Goal: Task Accomplishment & Management: Manage account settings

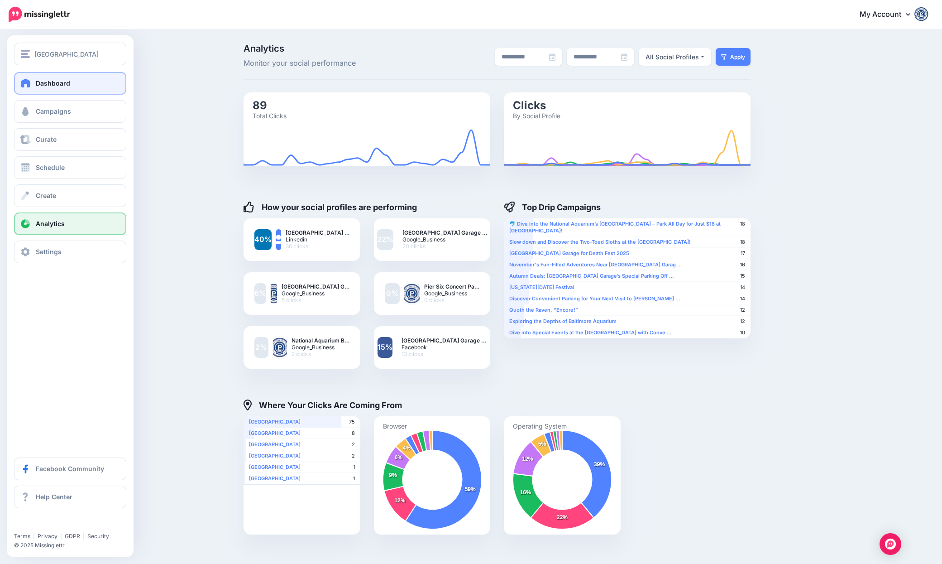
click at [33, 80] on link "Dashboard" at bounding box center [70, 83] width 112 height 23
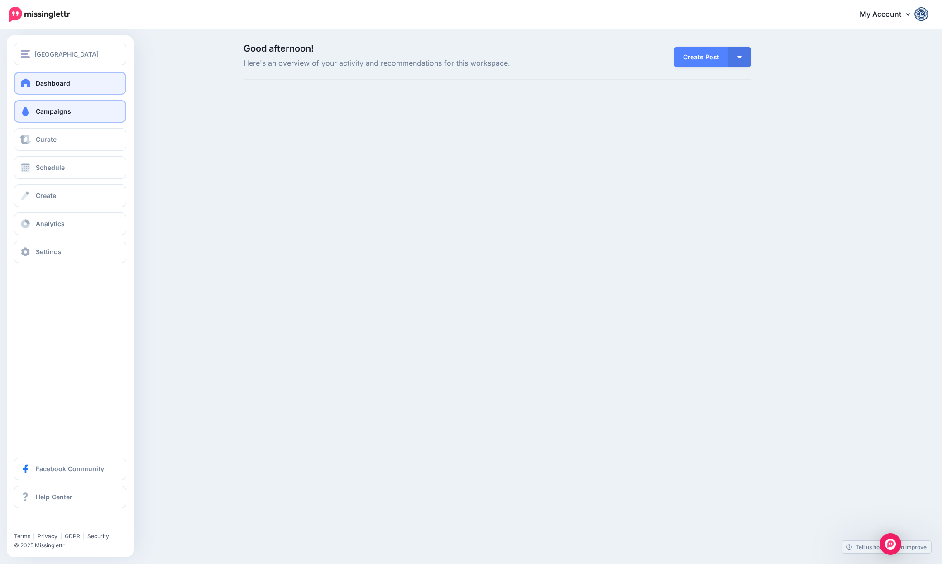
click at [77, 111] on link "Campaigns" at bounding box center [70, 111] width 112 height 23
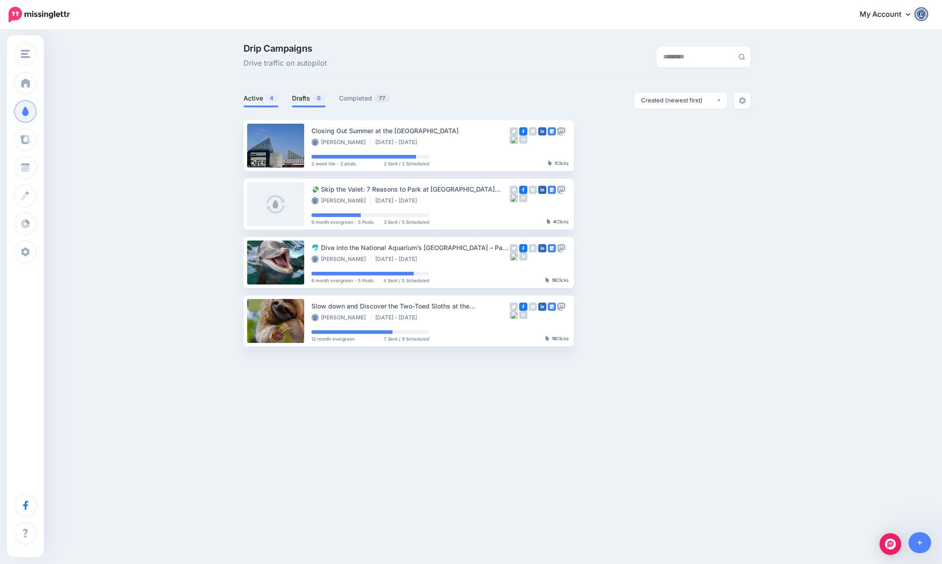
click at [310, 98] on link "Drafts 0" at bounding box center [309, 98] width 34 height 11
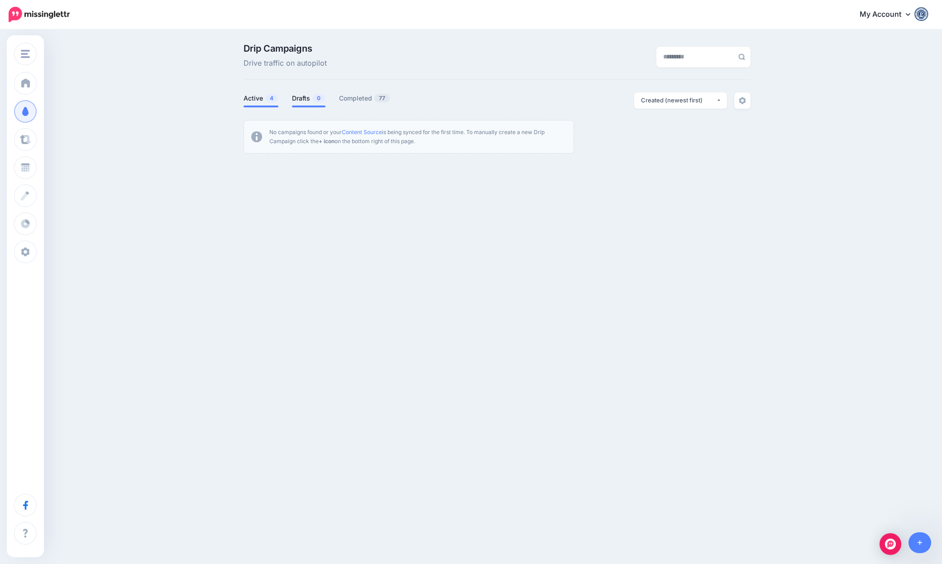
click at [259, 96] on link "Active 4" at bounding box center [261, 98] width 35 height 11
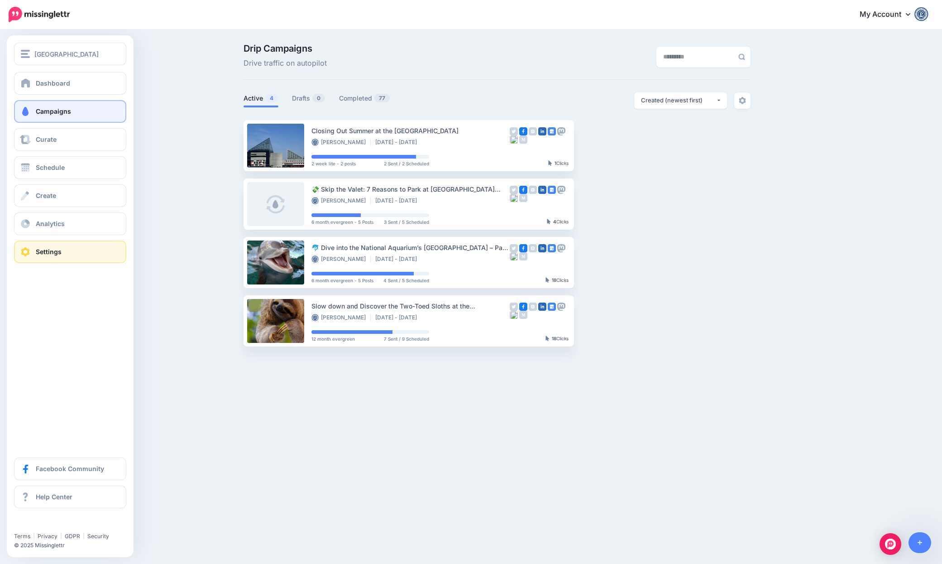
click at [38, 250] on span "Settings" at bounding box center [49, 252] width 26 height 8
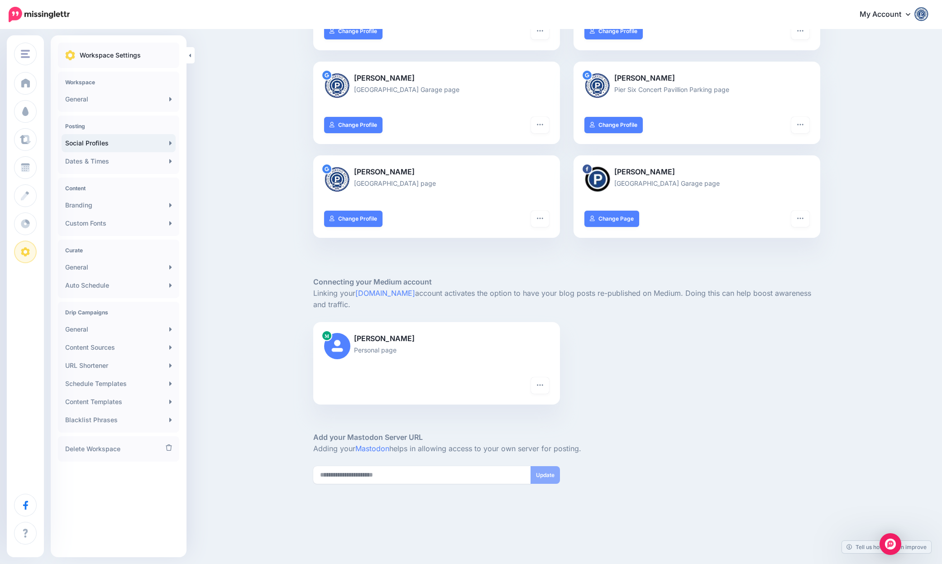
scroll to position [161, 0]
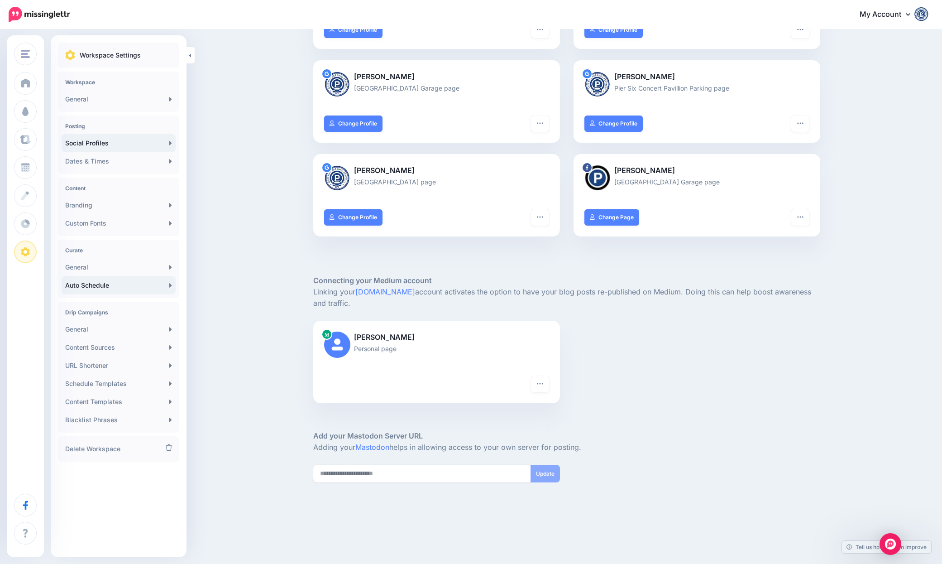
click at [152, 285] on link "Auto Schedule" at bounding box center [119, 285] width 114 height 18
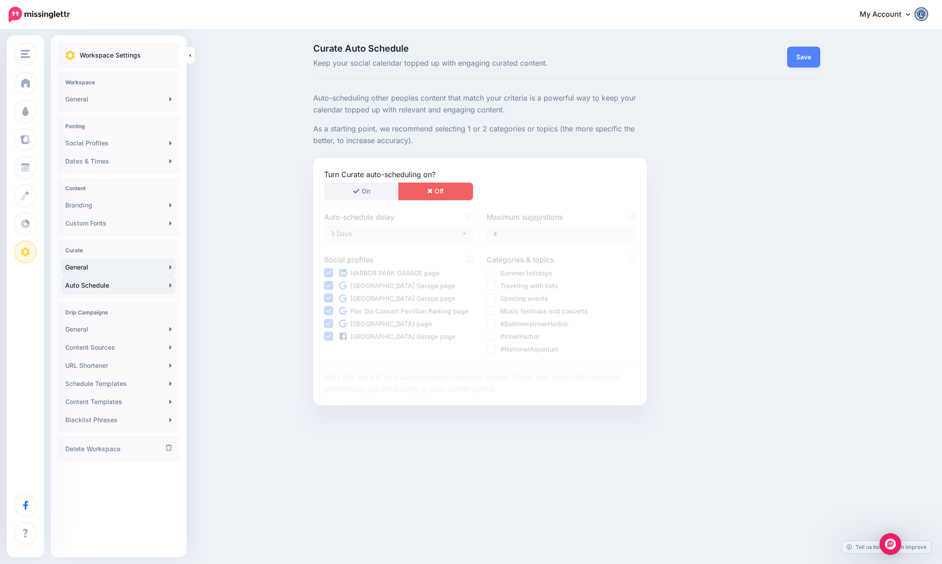
click at [95, 267] on link "General" at bounding box center [119, 267] width 114 height 18
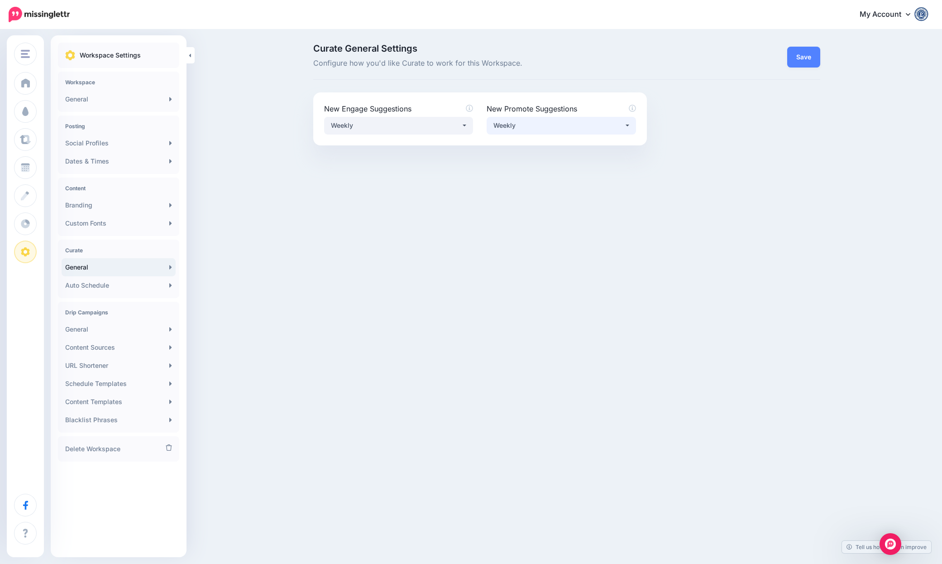
click at [529, 126] on div "Weekly" at bounding box center [559, 125] width 130 height 11
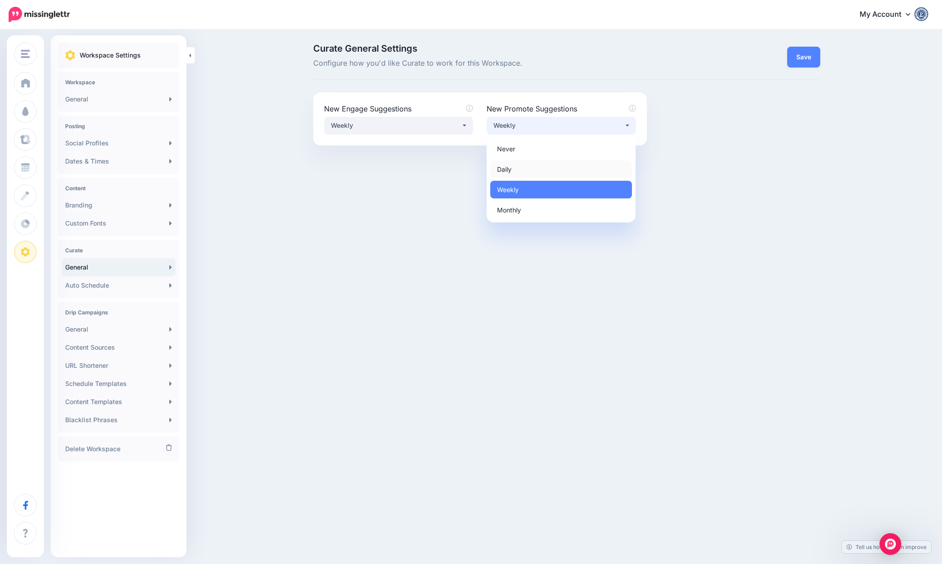
click at [506, 168] on span "Daily" at bounding box center [504, 168] width 14 height 11
select select "*****"
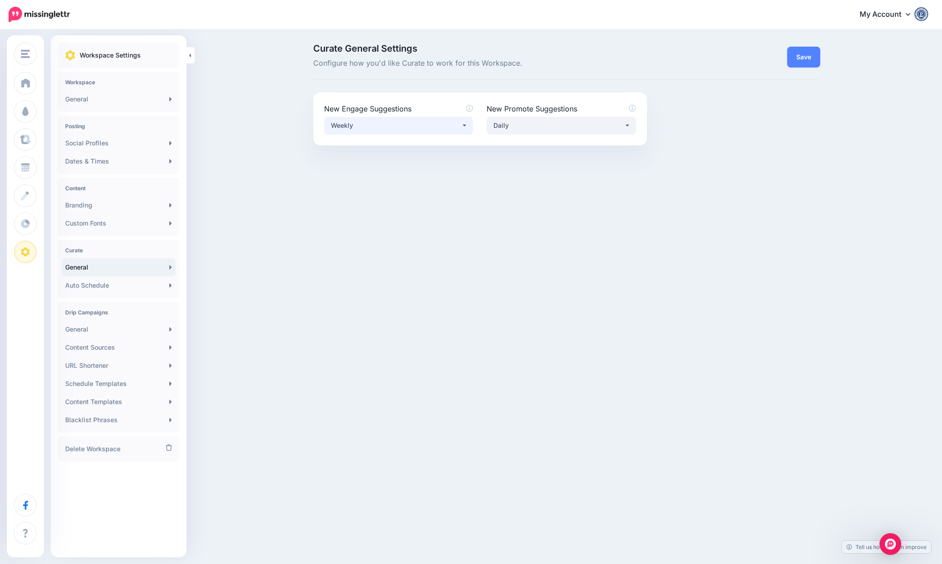
click at [463, 125] on button "Weekly" at bounding box center [398, 126] width 149 height 18
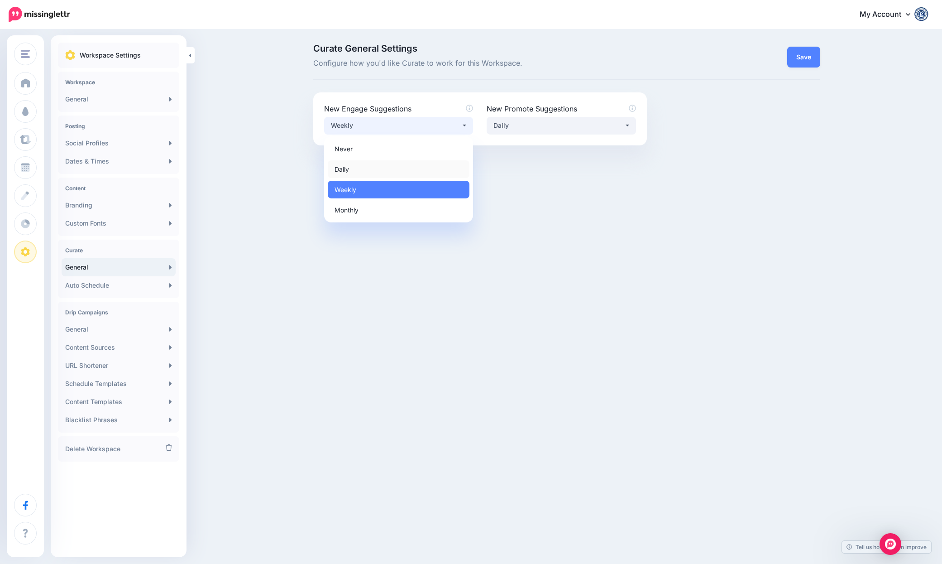
click at [402, 169] on link "Daily" at bounding box center [399, 169] width 142 height 18
select select "*****"
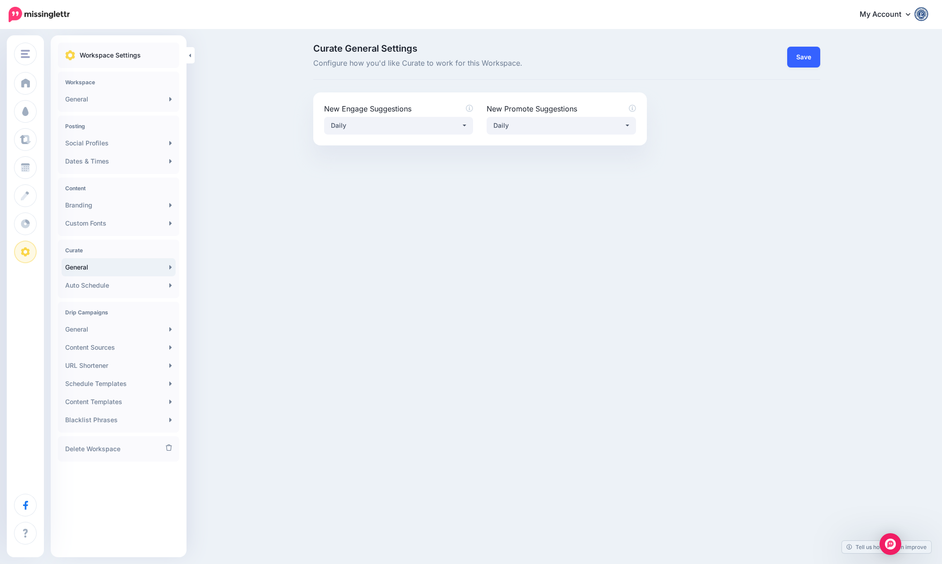
click at [801, 49] on link "Save" at bounding box center [804, 57] width 33 height 21
click at [113, 327] on link "General" at bounding box center [119, 329] width 114 height 18
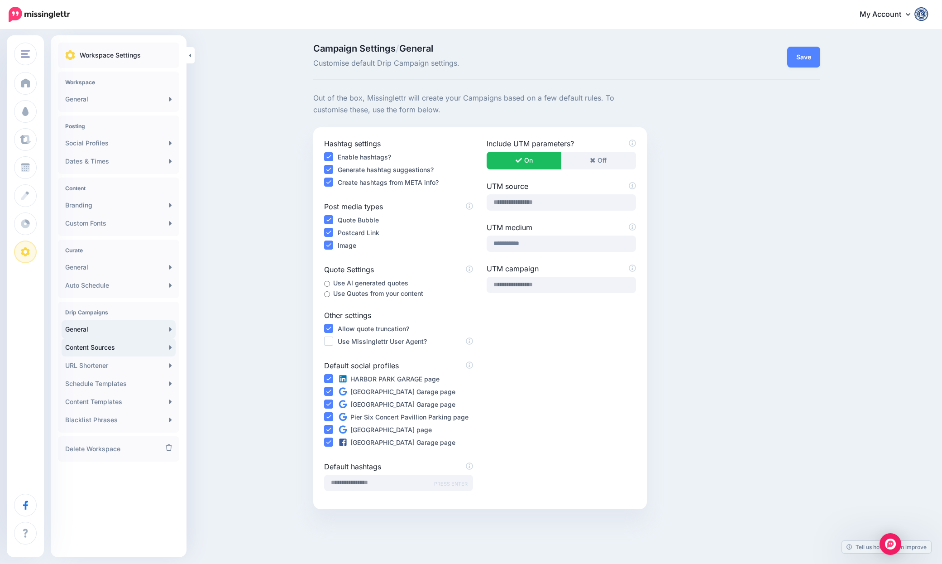
click at [105, 345] on link "Content Sources" at bounding box center [119, 347] width 114 height 18
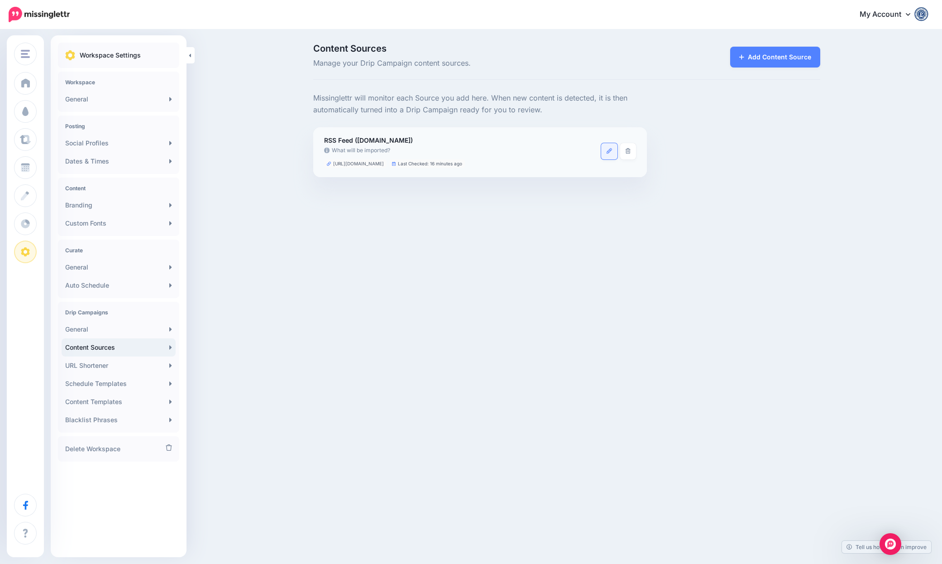
click at [608, 148] on icon at bounding box center [609, 150] width 5 height 5
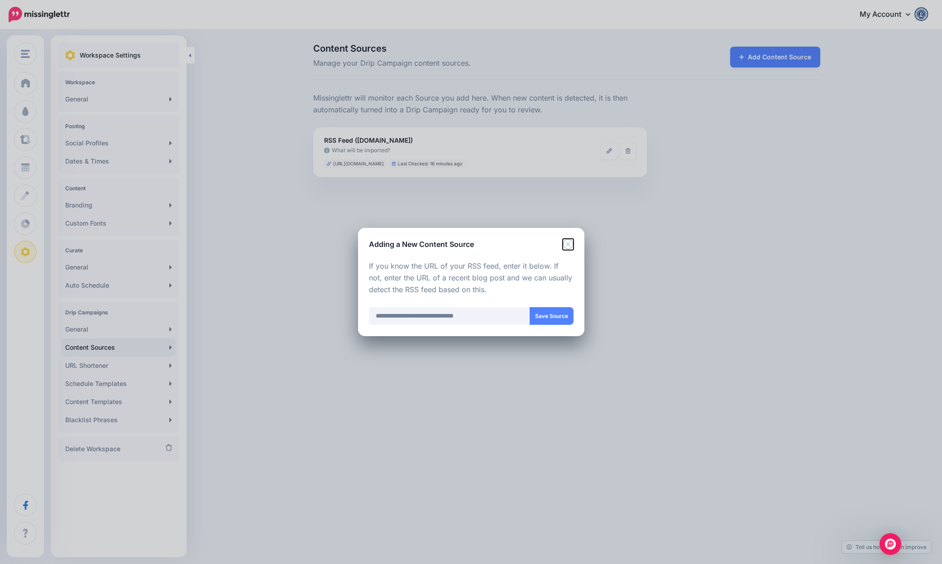
click at [570, 243] on icon "Close" at bounding box center [568, 244] width 11 height 11
